Goal: Submit feedback/report problem

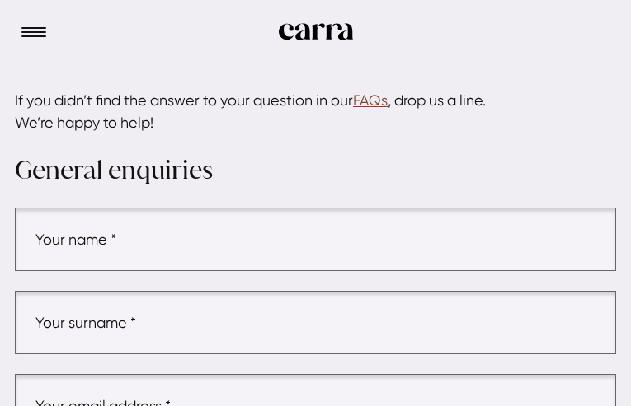
type input "uqlImZnMsnQd"
type input "ULfTKbsxPsj"
type input "[EMAIL_ADDRESS][DOMAIN_NAME]"
type input "yqBDYXhcBOBMt"
type input "QibrUEGfGIX"
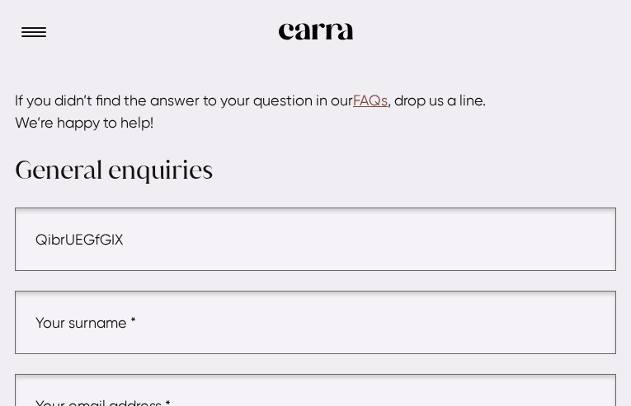
type input "ftGiZtIvAeFOcqd"
type input "[EMAIL_ADDRESS][DOMAIN_NAME]"
type input "OalGDnbCCwVkxYd"
